Goal: Transaction & Acquisition: Purchase product/service

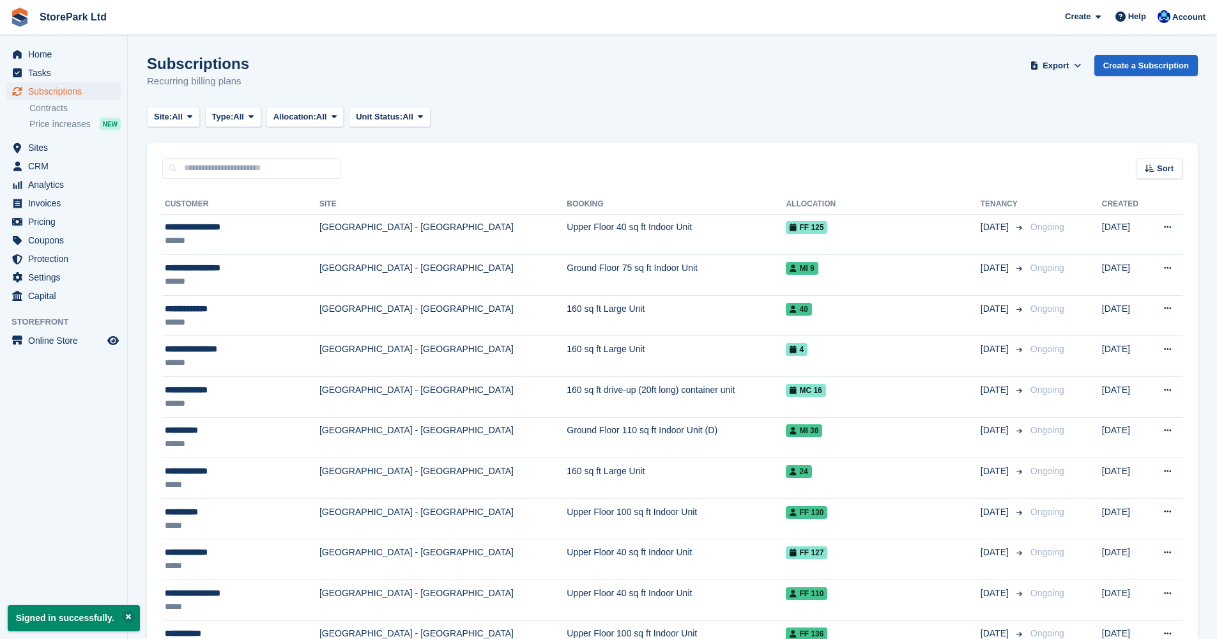
click at [686, 284] on td "Ground Floor 75 sq ft Indoor Unit" at bounding box center [676, 275] width 219 height 41
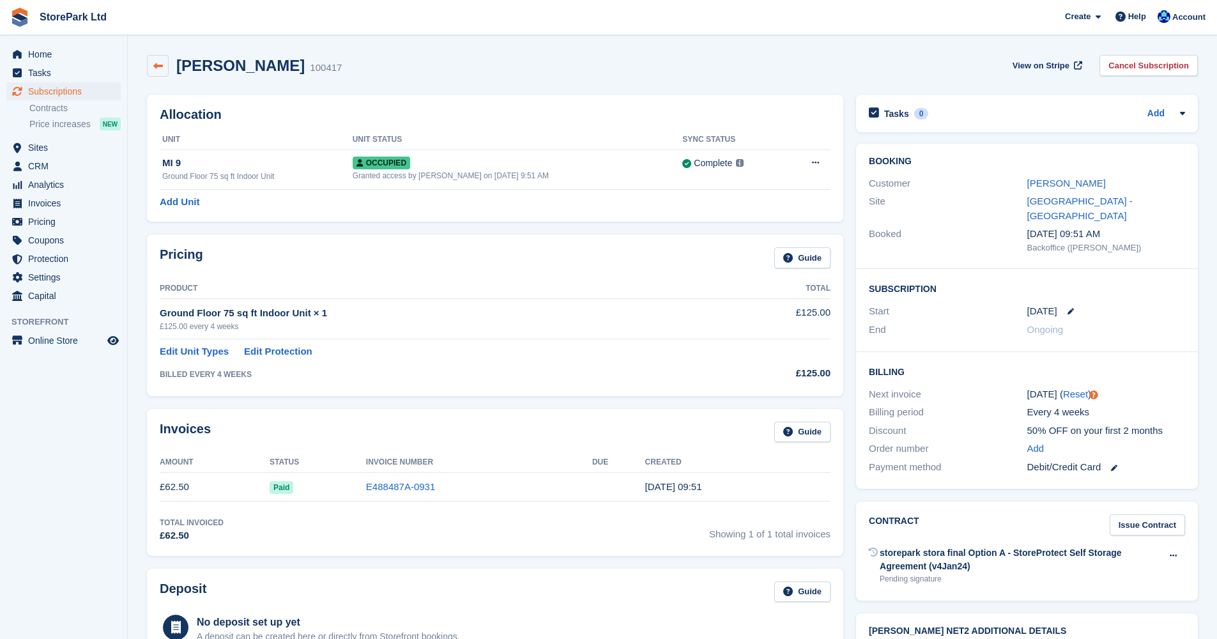
drag, startPoint x: 0, startPoint y: 0, endPoint x: 157, endPoint y: 68, distance: 170.6
click at [157, 68] on icon at bounding box center [158, 66] width 10 height 10
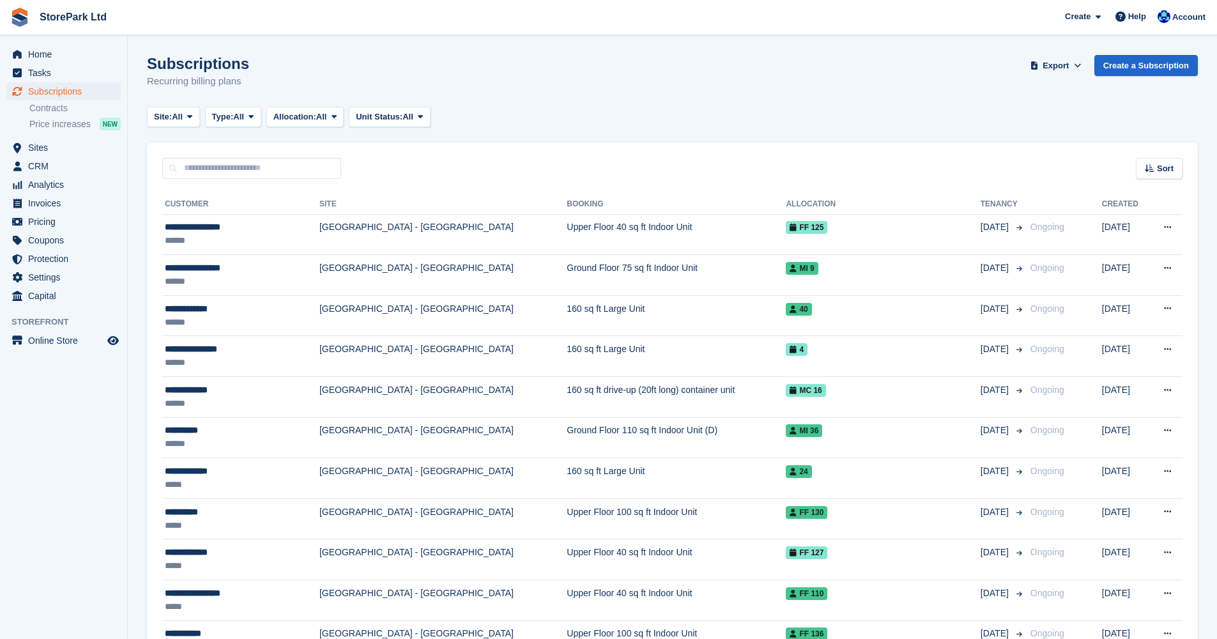
click at [669, 234] on td "Upper Floor 40 sq ft Indoor Unit" at bounding box center [676, 234] width 219 height 41
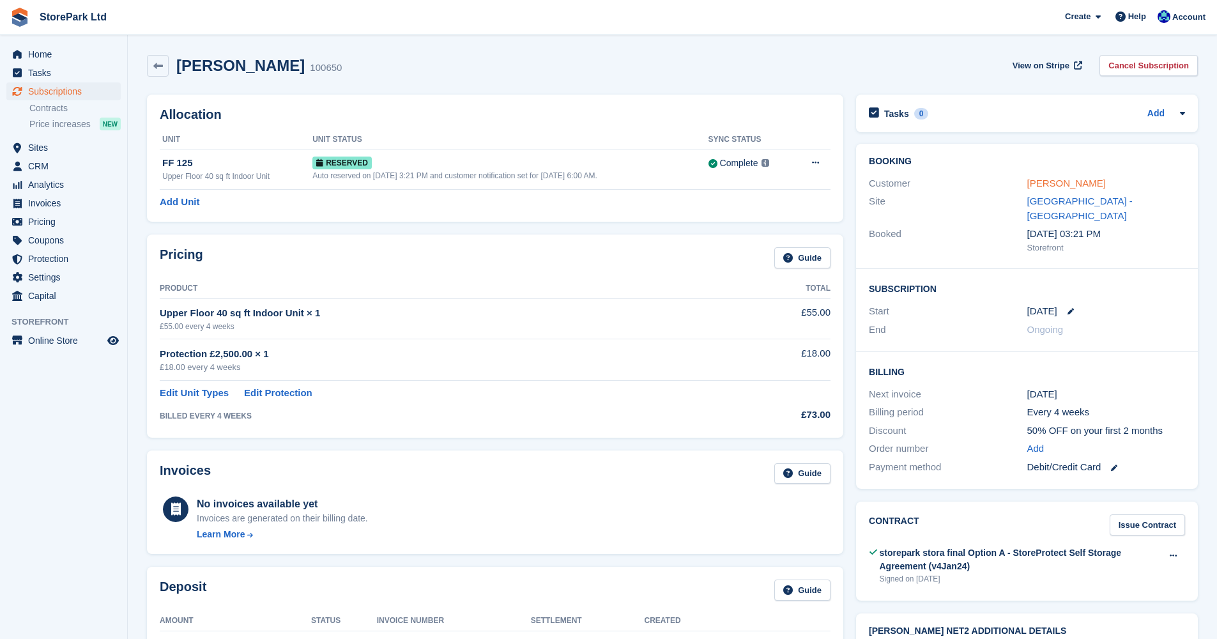
drag, startPoint x: 0, startPoint y: 0, endPoint x: 1075, endPoint y: 181, distance: 1089.9
click at [1075, 181] on link "Demi-Leigh Parker" at bounding box center [1066, 183] width 79 height 11
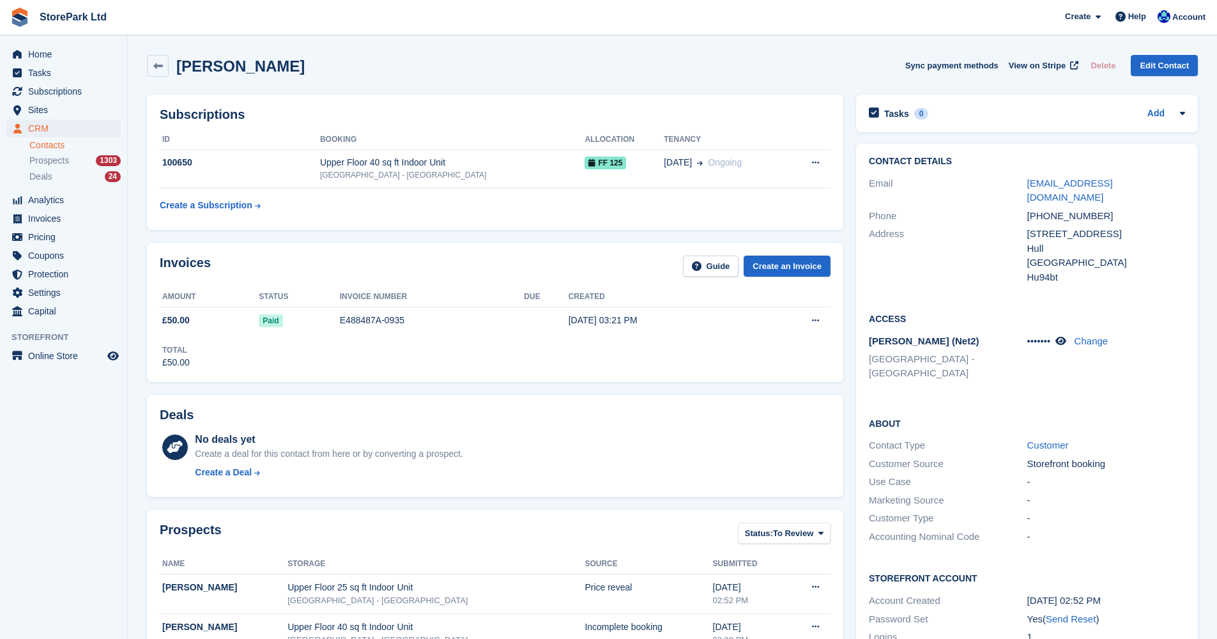
click at [595, 165] on span "FF 125" at bounding box center [606, 163] width 42 height 13
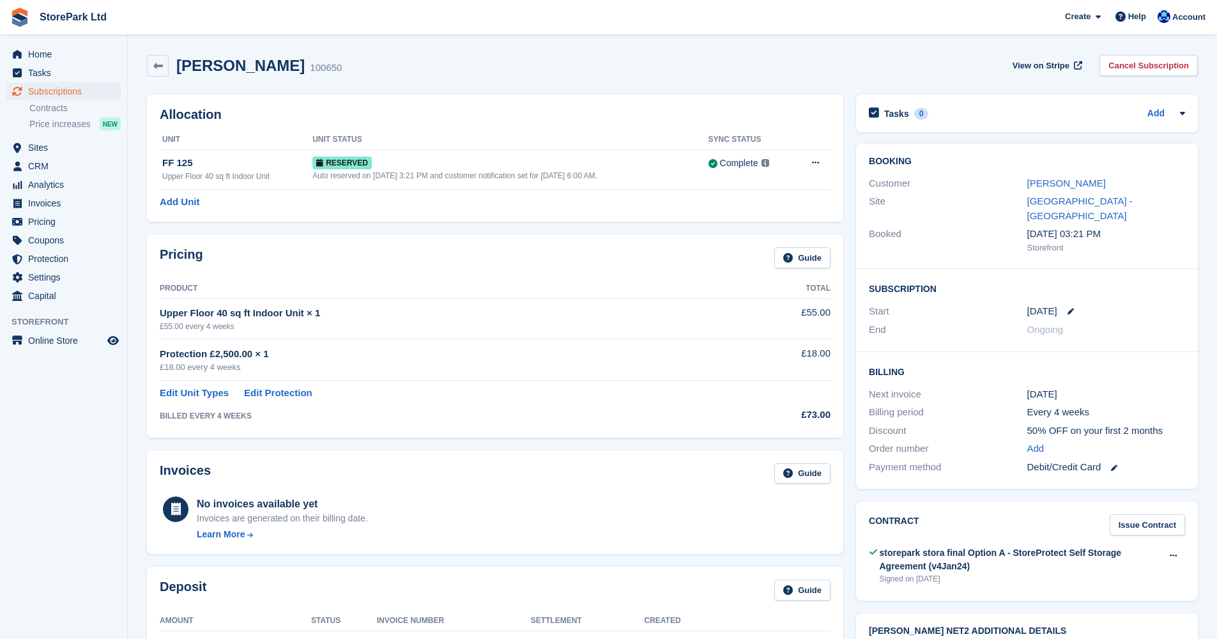
click at [816, 161] on icon at bounding box center [815, 162] width 7 height 8
click at [750, 214] on p "Deallocate" at bounding box center [765, 215] width 111 height 17
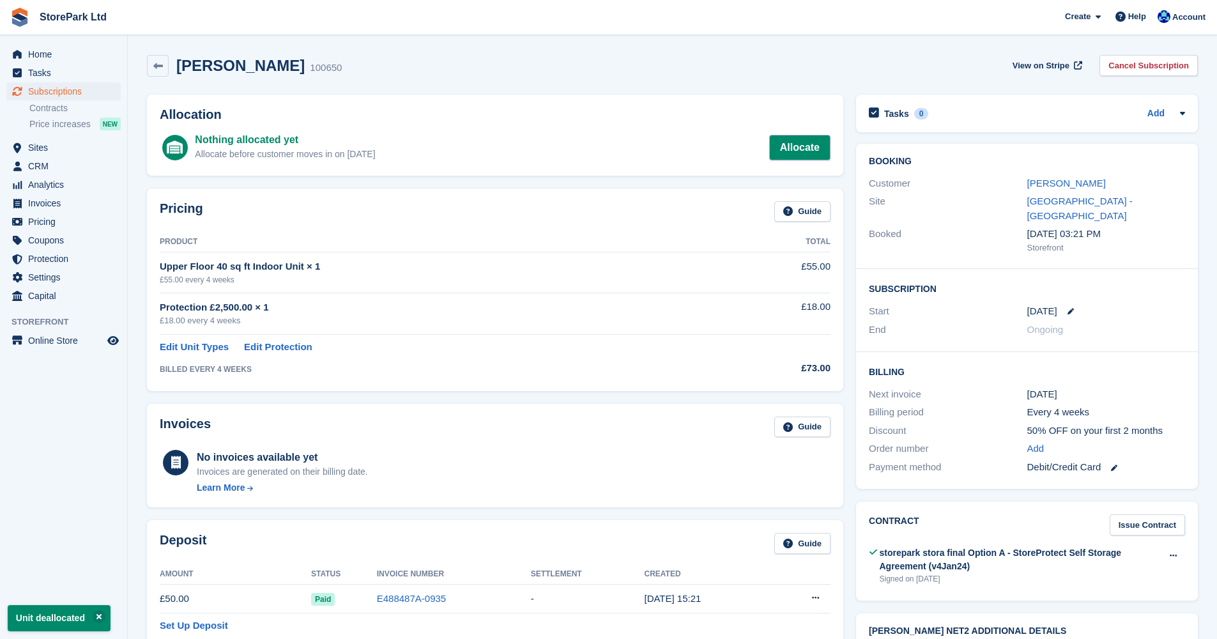
drag, startPoint x: 0, startPoint y: 0, endPoint x: 806, endPoint y: 148, distance: 819.2
click at [806, 148] on link "Allocate" at bounding box center [799, 148] width 61 height 26
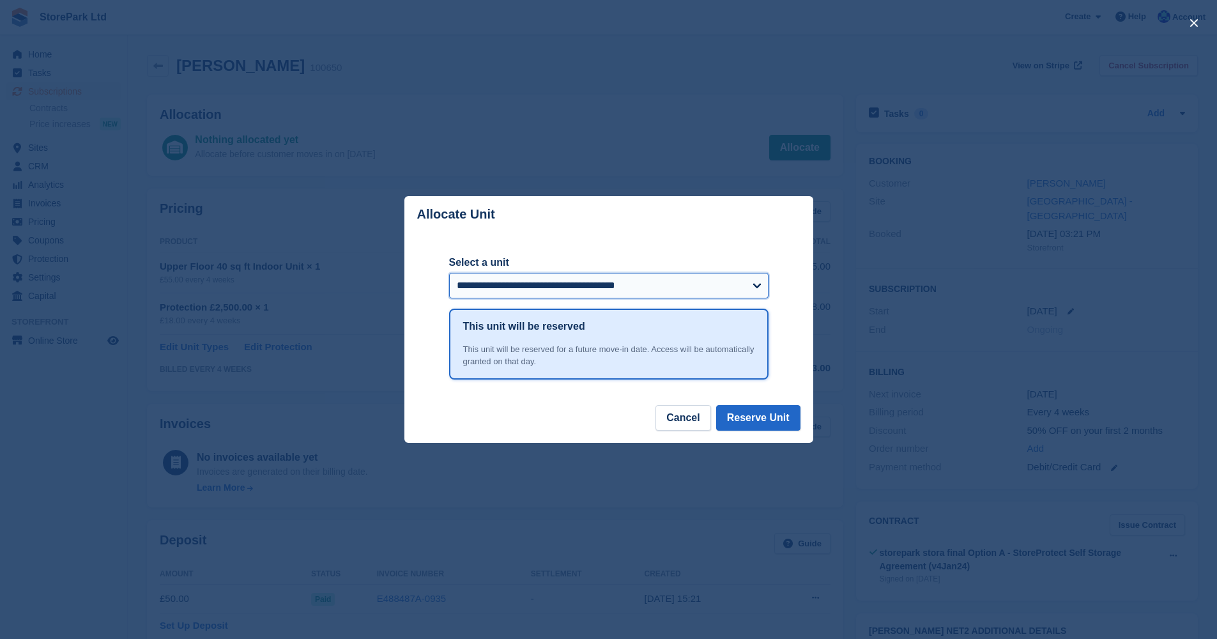
select select "*****"
click at [750, 420] on button "Reserve Unit" at bounding box center [758, 418] width 84 height 26
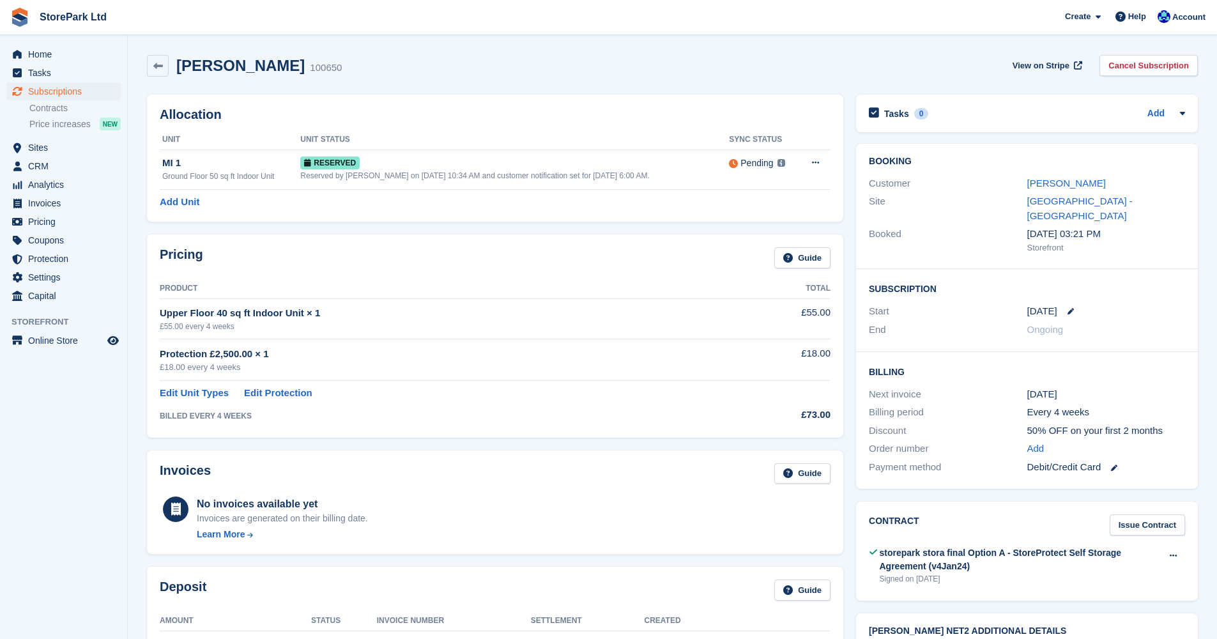
click at [53, 58] on span "Home" at bounding box center [66, 54] width 77 height 18
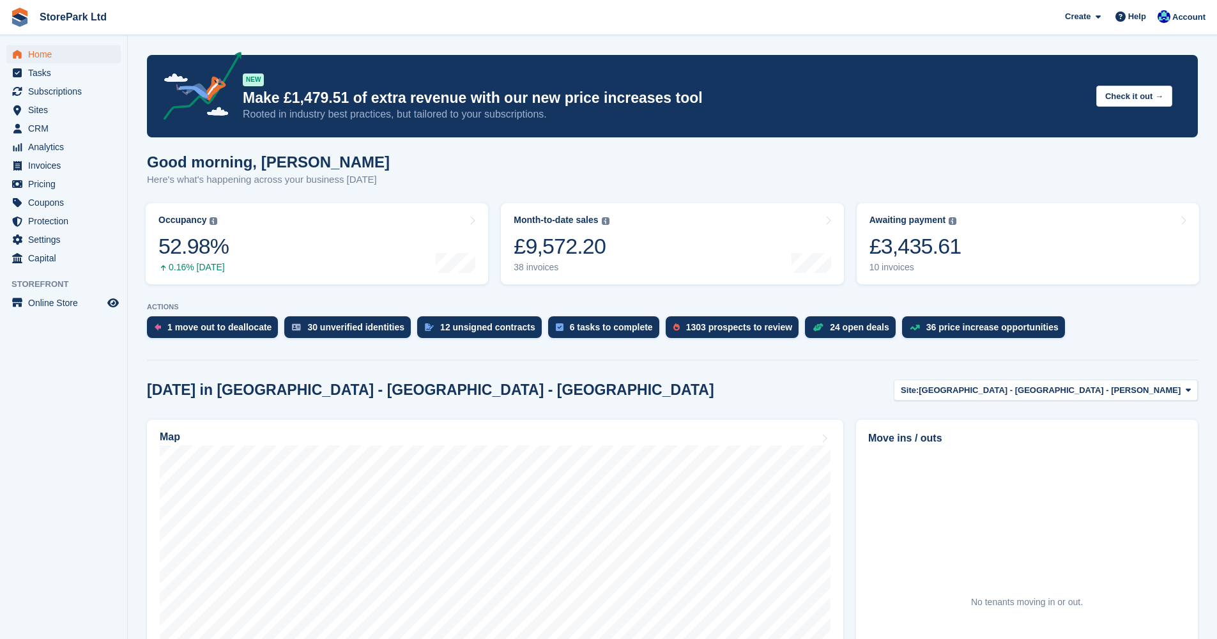
click at [1029, 217] on link "Awaiting payment The total outstanding balance on all open invoices. £3,435.61 …" at bounding box center [1028, 243] width 342 height 81
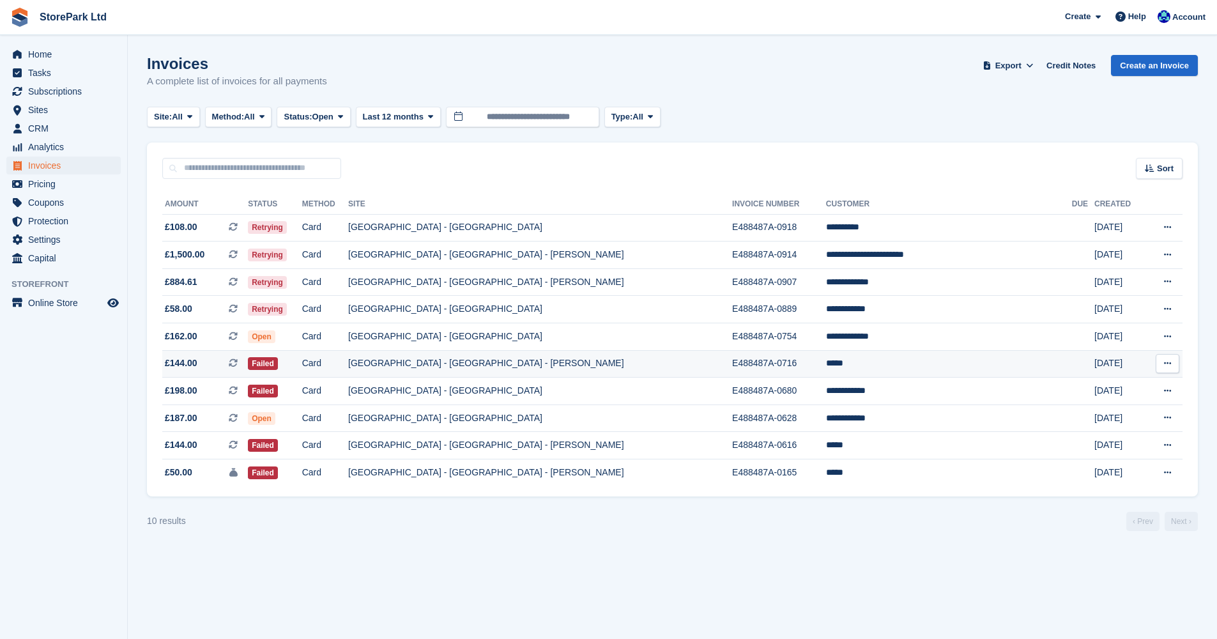
drag, startPoint x: 0, startPoint y: 0, endPoint x: 394, endPoint y: 365, distance: 537.1
click at [348, 365] on td "Card" at bounding box center [325, 363] width 46 height 27
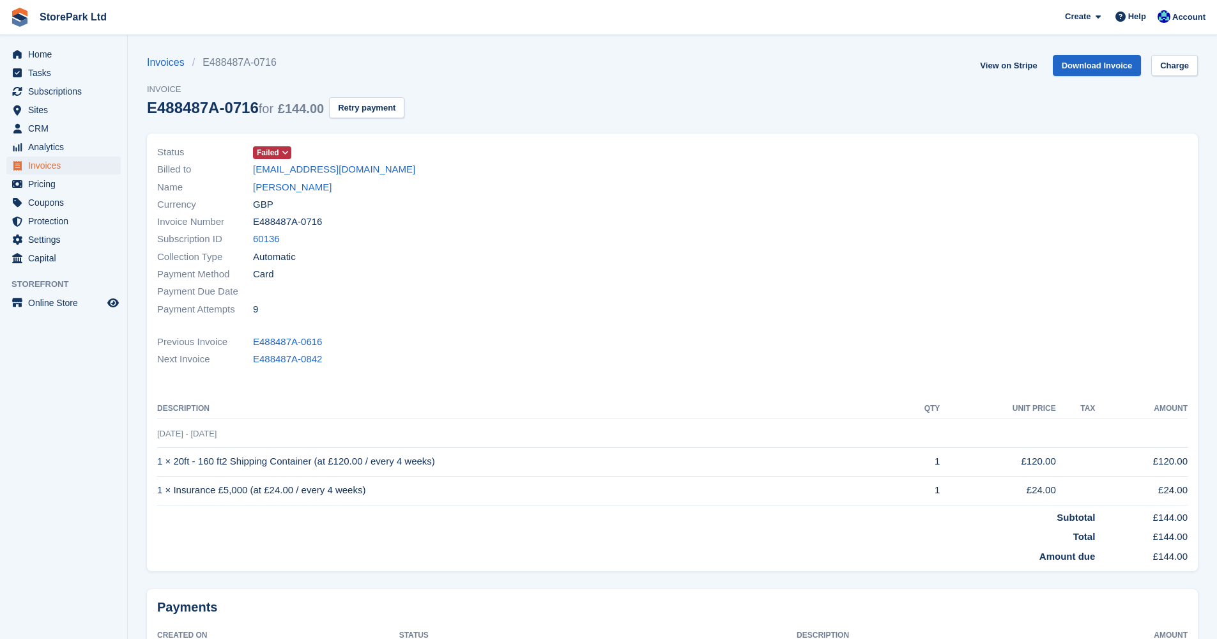
click at [371, 106] on button "Retry payment" at bounding box center [366, 107] width 75 height 21
click at [156, 59] on link "Invoices" at bounding box center [169, 62] width 45 height 15
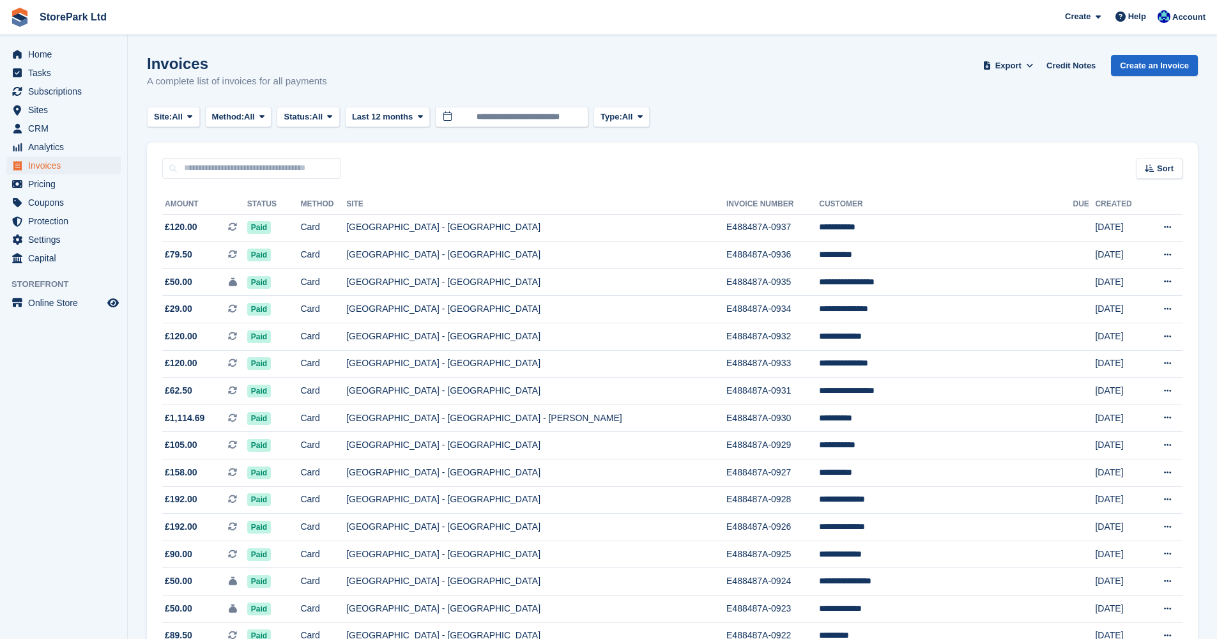
click at [43, 54] on span "Home" at bounding box center [66, 54] width 77 height 18
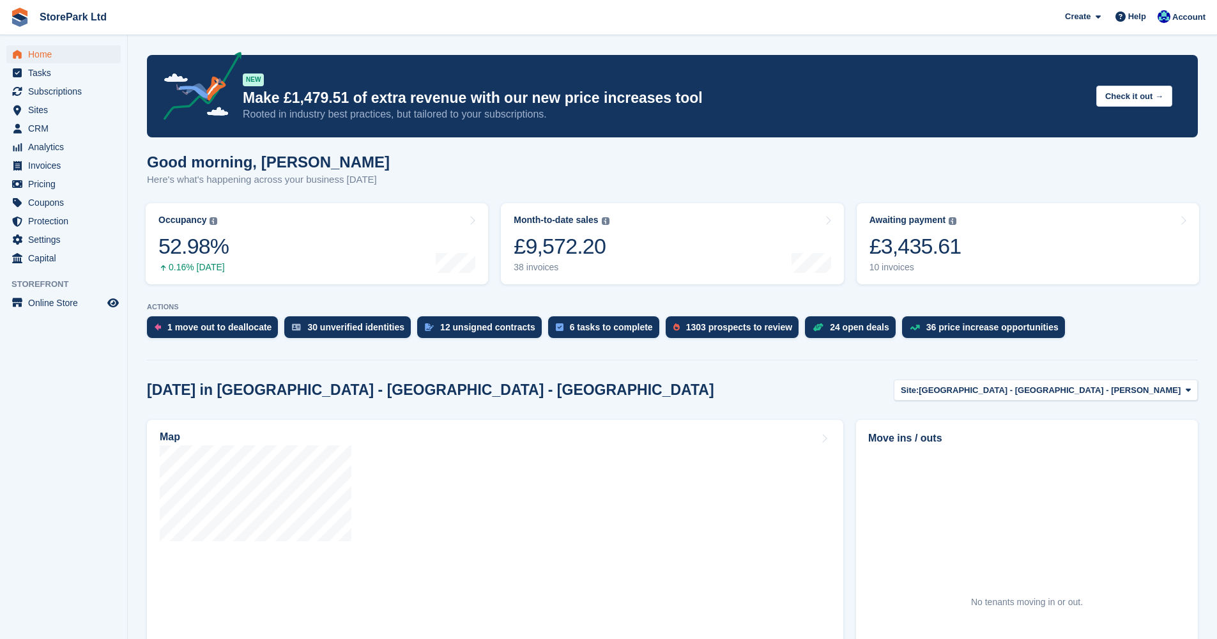
click at [1004, 261] on link "Awaiting payment The total outstanding balance on all open invoices. £3,435.61 …" at bounding box center [1028, 243] width 342 height 81
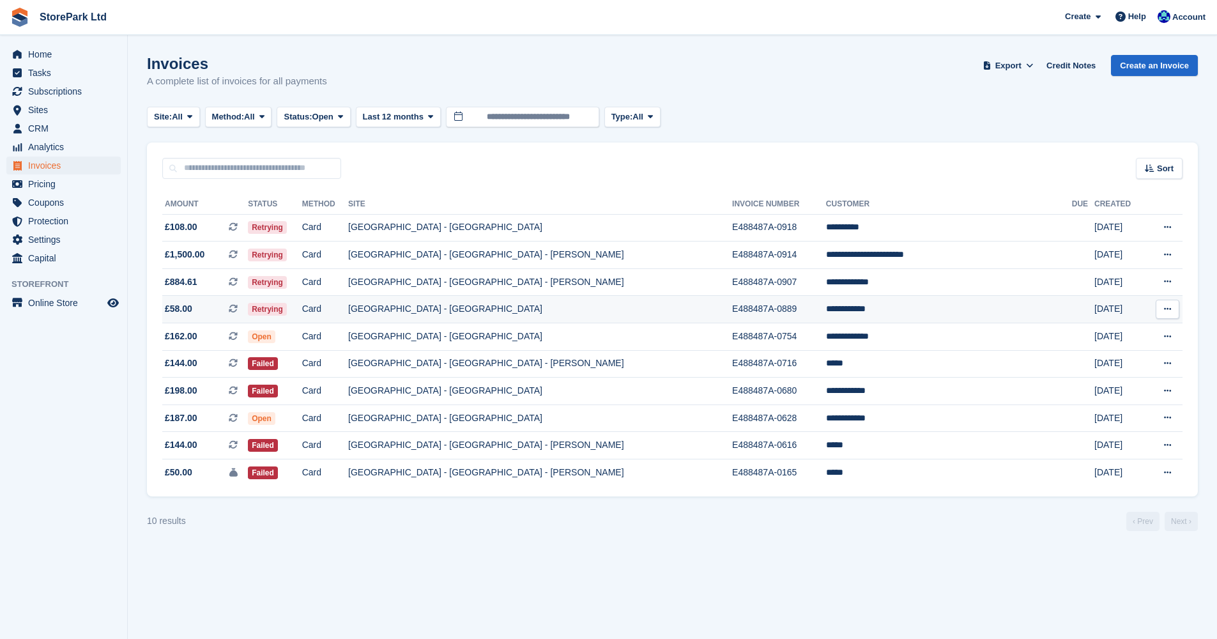
drag, startPoint x: 0, startPoint y: 0, endPoint x: 524, endPoint y: 313, distance: 610.3
click at [524, 313] on td "[GEOGRAPHIC_DATA] - [GEOGRAPHIC_DATA]" at bounding box center [540, 309] width 384 height 27
click at [650, 256] on td "[GEOGRAPHIC_DATA] - [GEOGRAPHIC_DATA] - [PERSON_NAME]" at bounding box center [540, 255] width 384 height 27
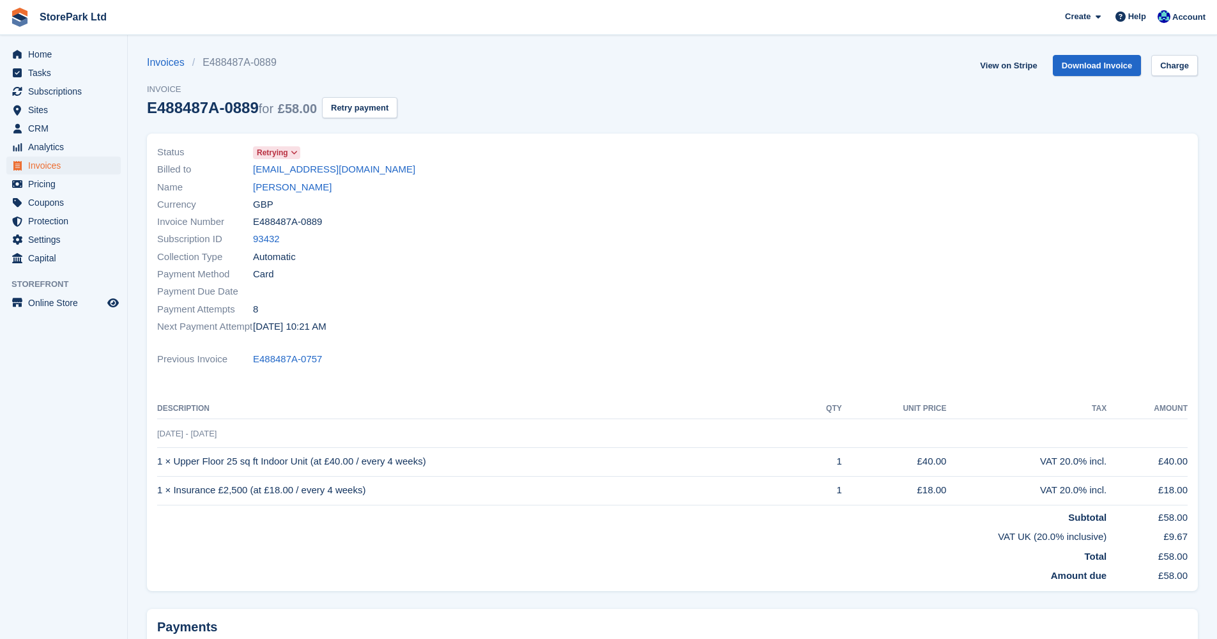
click at [382, 108] on button "Retry payment" at bounding box center [359, 107] width 75 height 21
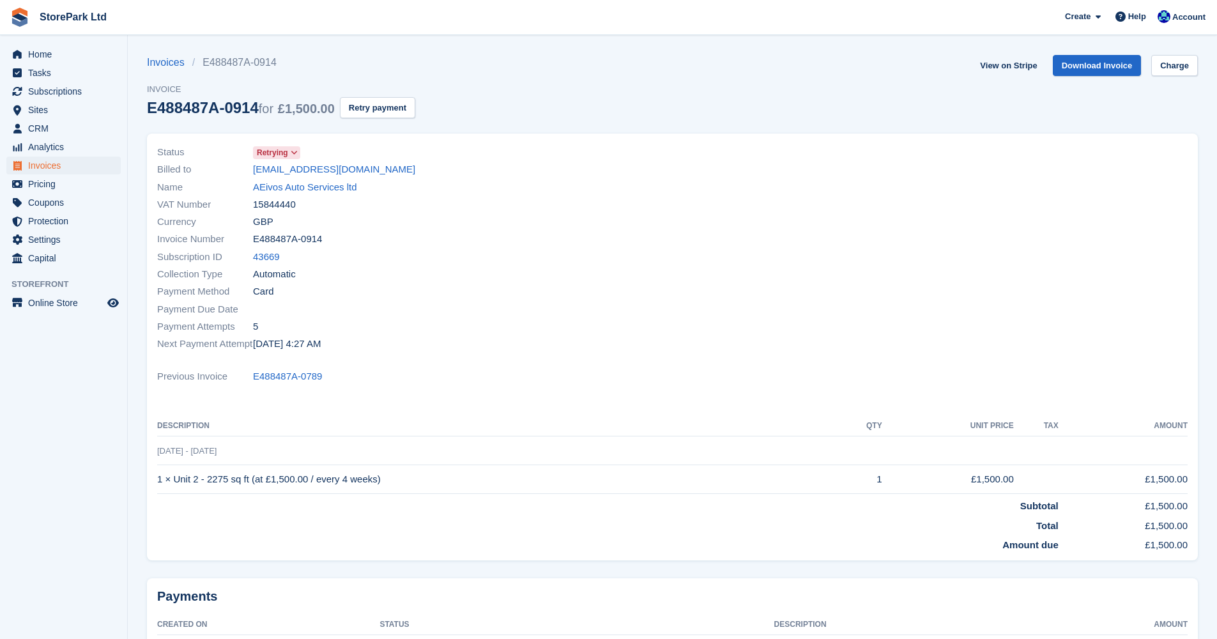
click at [389, 110] on button "Retry payment" at bounding box center [377, 107] width 75 height 21
